Goal: Book appointment/travel/reservation

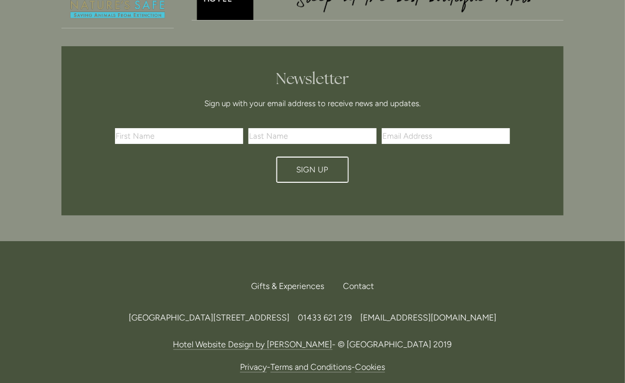
scroll to position [3137, 0]
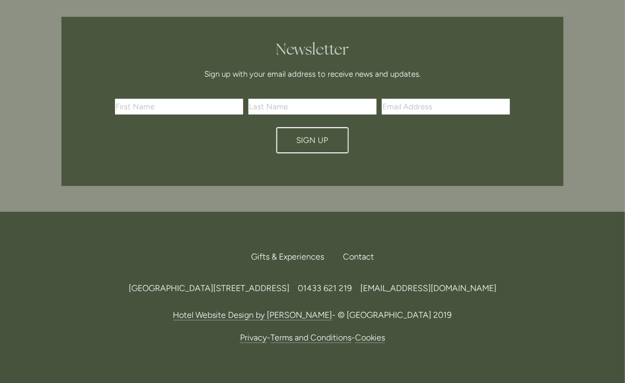
drag, startPoint x: 316, startPoint y: 231, endPoint x: 68, endPoint y: 228, distance: 247.8
click at [68, 281] on div "Losehill House Hotel & Spa, Losehill Lane, Edale Road, S33 6AF, United Kingdom …" at bounding box center [312, 288] width 502 height 14
copy span "Losehill House Hotel & Spa, Losehill Lane, Edale Road, S33 6AF"
click at [351, 245] on div "Contact" at bounding box center [353, 256] width 39 height 23
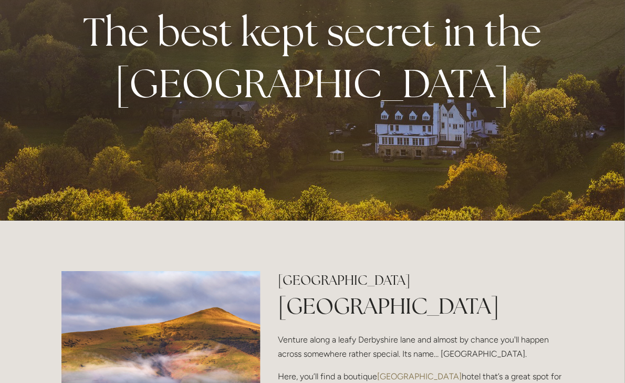
scroll to position [55, 0]
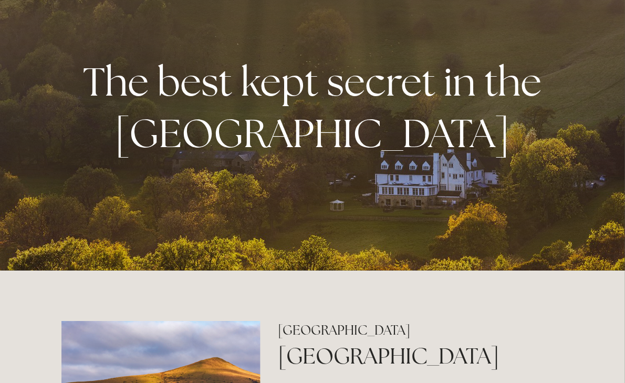
click at [419, 188] on div "The best kept secret in the Peak District" at bounding box center [312, 107] width 502 height 165
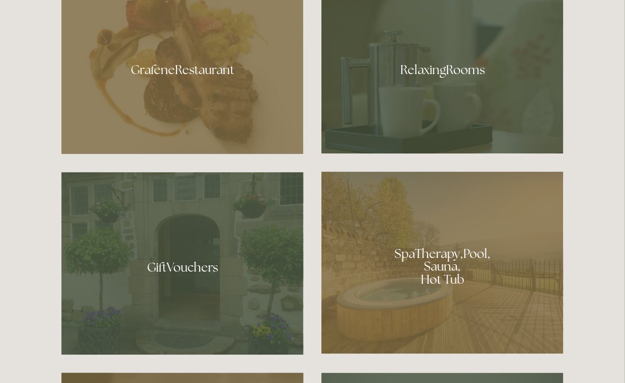
scroll to position [720, 0]
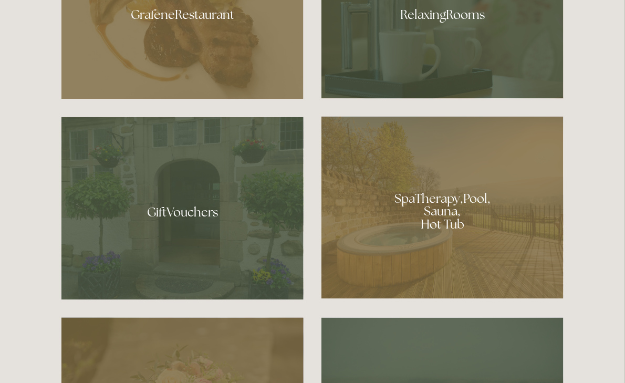
click at [421, 217] on div at bounding box center [442, 208] width 242 height 182
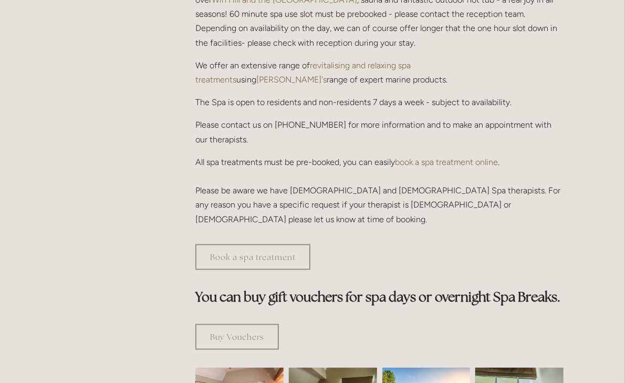
scroll to position [166, 0]
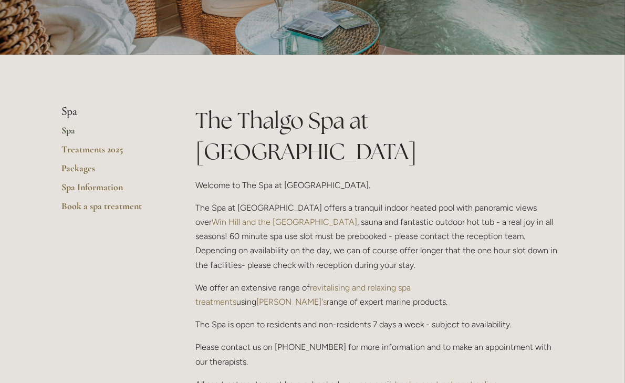
click at [66, 129] on link "Spa" at bounding box center [111, 133] width 100 height 19
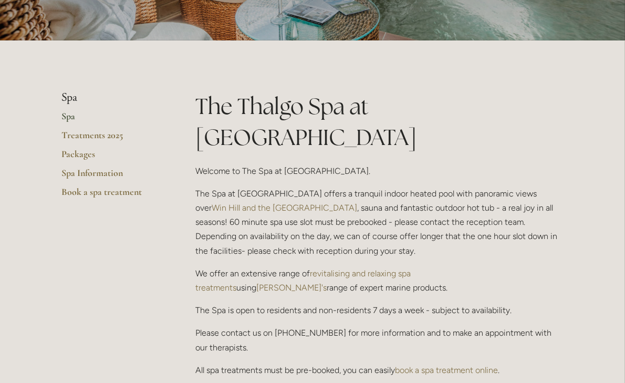
scroll to position [221, 0]
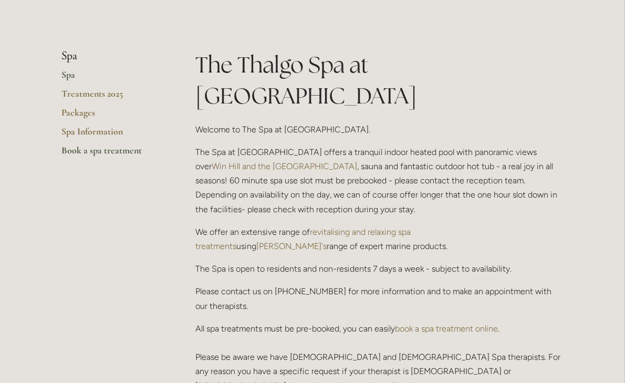
click at [100, 150] on link "Book a spa treatment" at bounding box center [111, 153] width 100 height 19
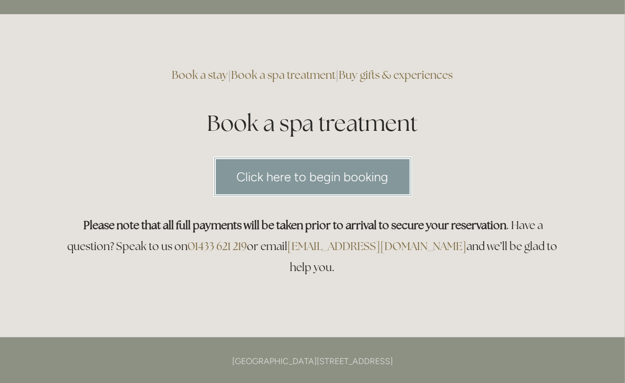
scroll to position [55, 0]
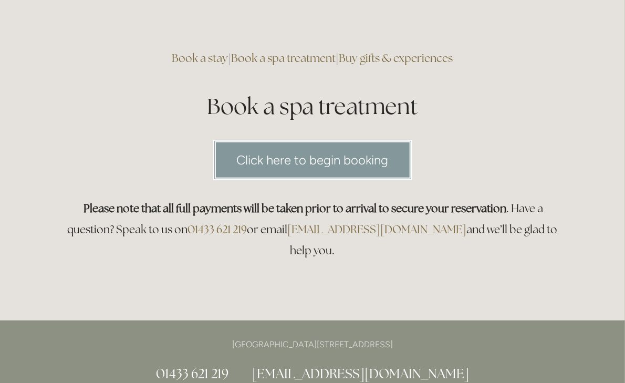
click at [299, 160] on link "Click here to begin booking" at bounding box center [312, 160] width 199 height 40
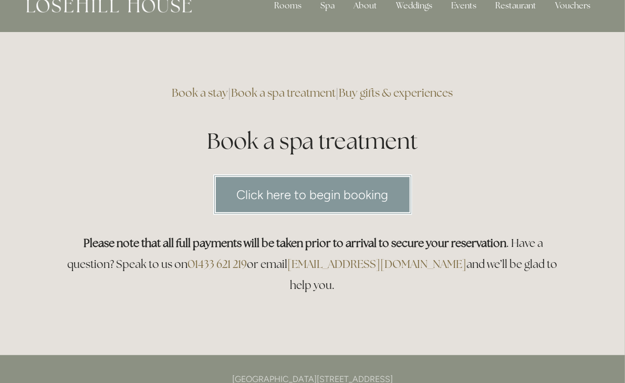
scroll to position [0, 0]
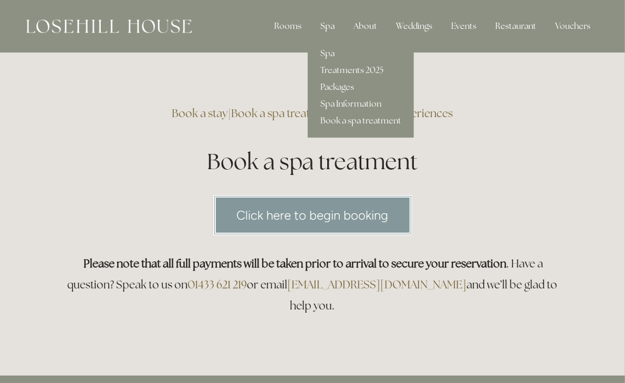
click at [333, 26] on div "Spa" at bounding box center [327, 26] width 31 height 21
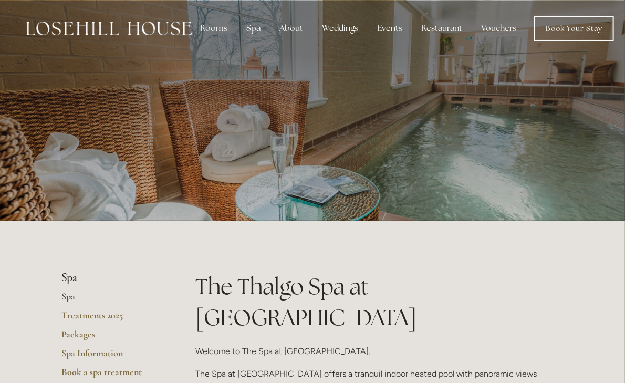
click at [157, 26] on img at bounding box center [108, 29] width 165 height 14
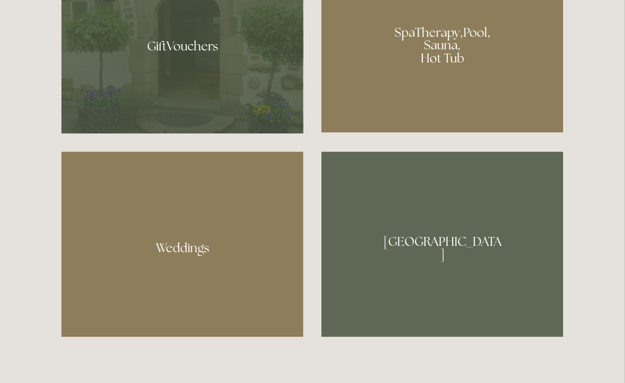
scroll to position [665, 0]
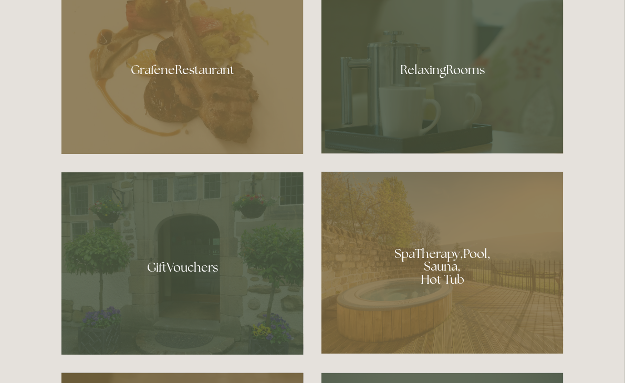
click at [406, 104] on div at bounding box center [442, 65] width 242 height 176
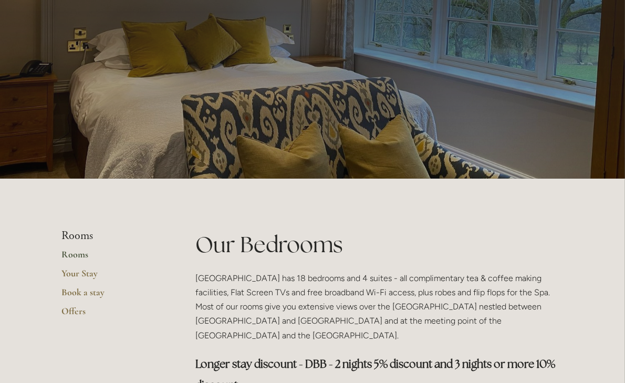
scroll to position [55, 0]
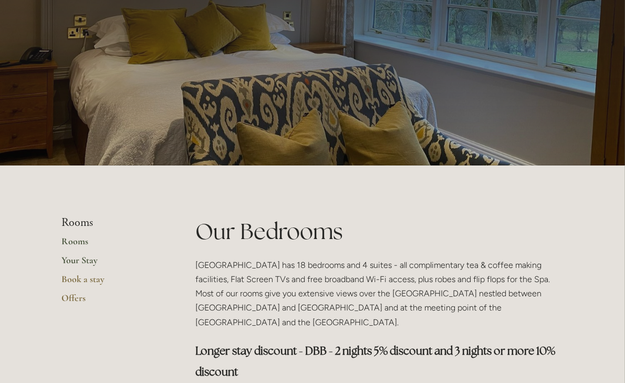
click at [79, 260] on link "Your Stay" at bounding box center [111, 263] width 100 height 19
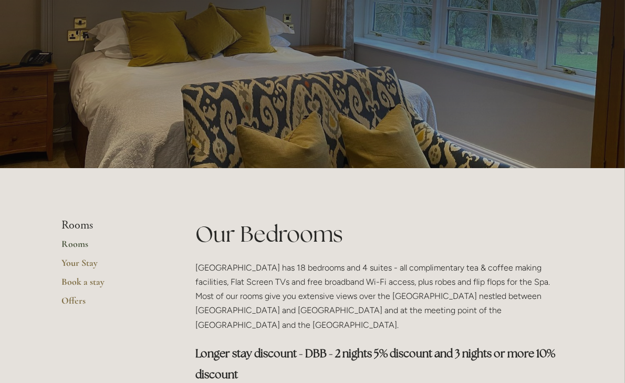
scroll to position [0, 0]
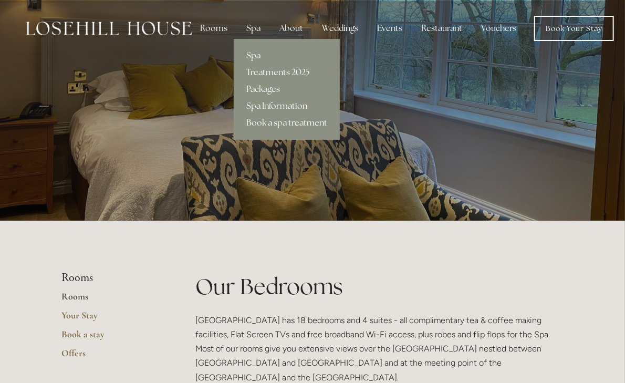
click at [270, 104] on link "Spa Information" at bounding box center [287, 106] width 106 height 17
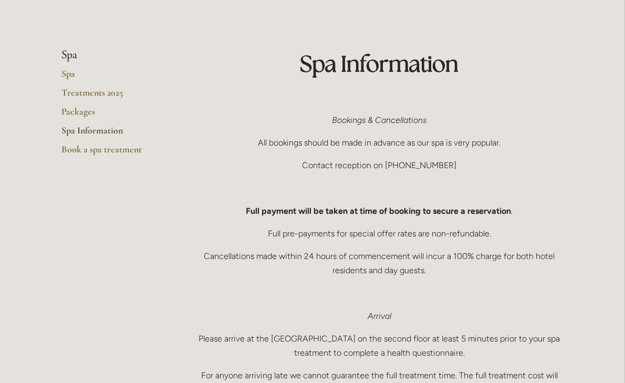
scroll to position [55, 0]
